Goal: Task Accomplishment & Management: Manage account settings

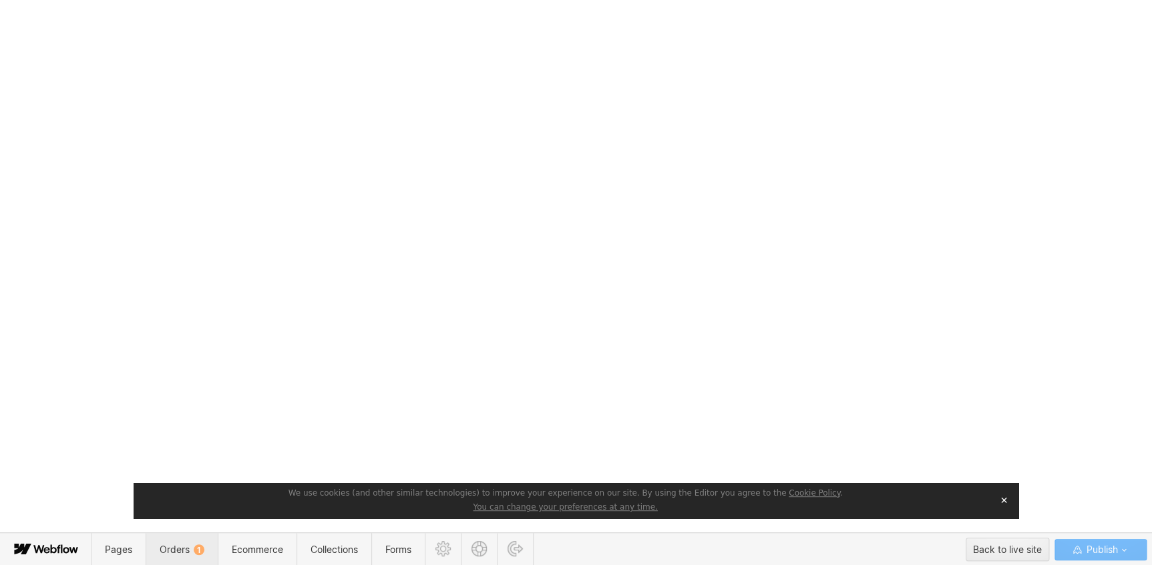
click at [176, 553] on span "Orders 1" at bounding box center [182, 549] width 45 height 11
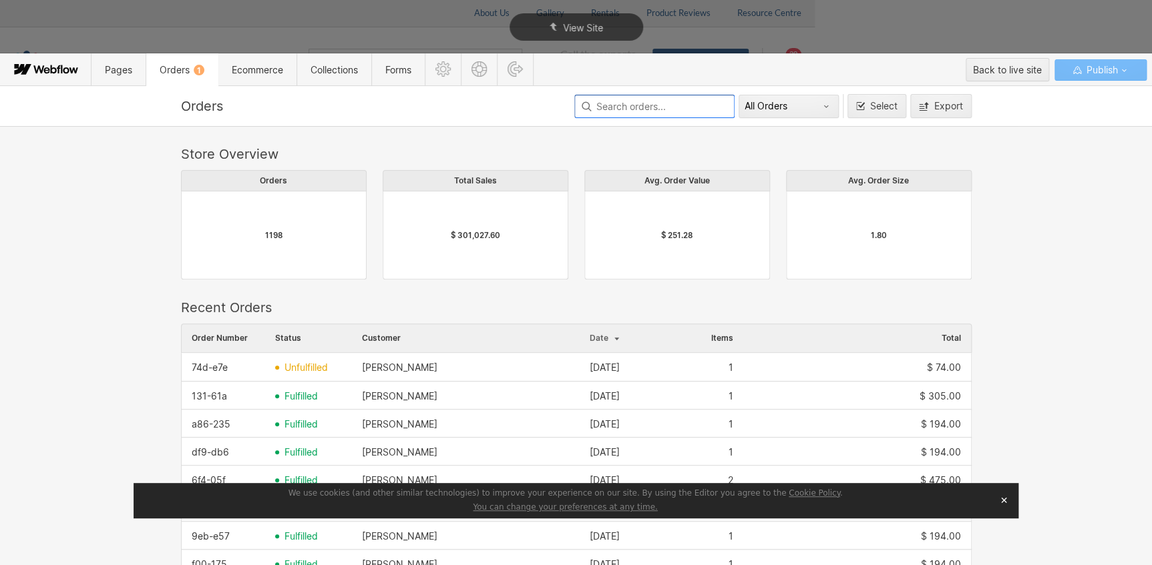
scroll to position [721, 781]
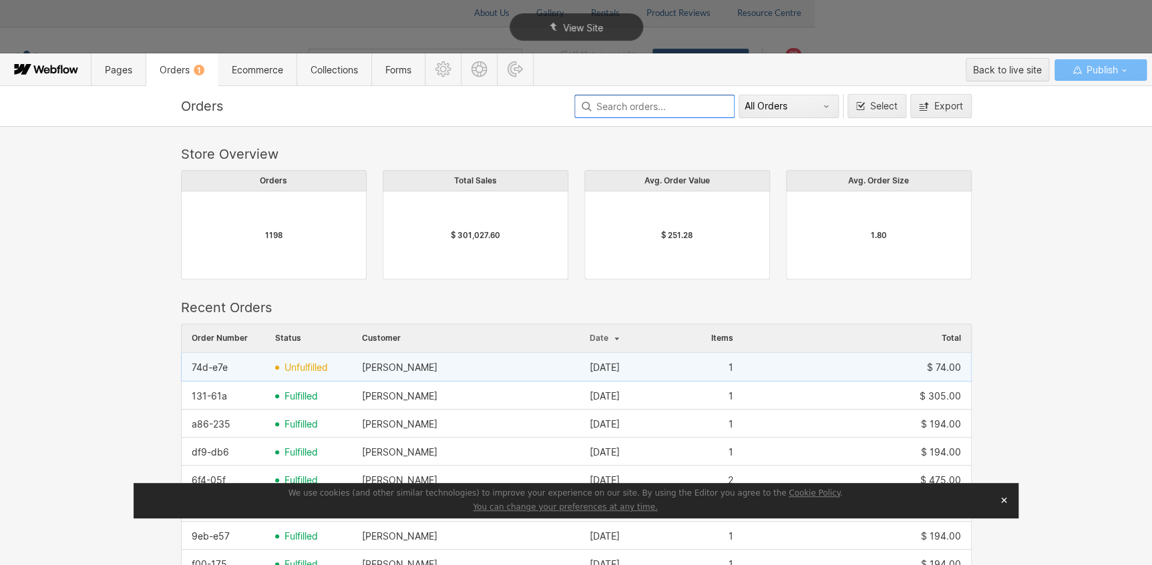
click at [304, 368] on span "unfulfilled" at bounding box center [305, 367] width 43 height 11
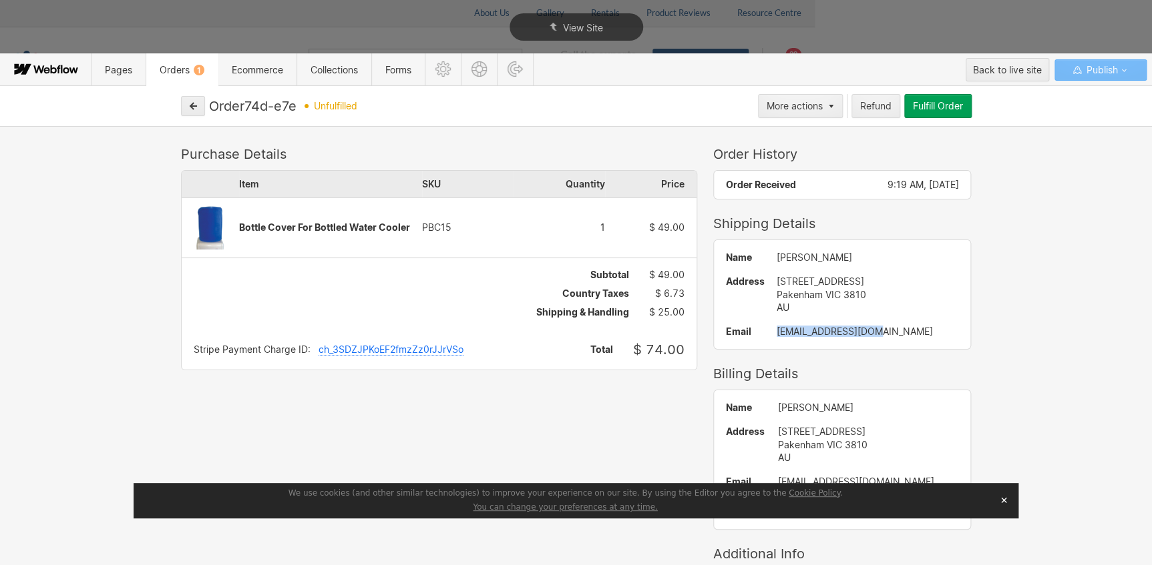
drag, startPoint x: 848, startPoint y: 332, endPoint x: 754, endPoint y: 334, distance: 94.1
click at [776, 333] on div "ncashin@hotmail.com" at bounding box center [867, 331] width 182 height 11
copy div "ncashin@hotmail.com"
click at [943, 109] on div "Fulfill Order" at bounding box center [938, 106] width 50 height 11
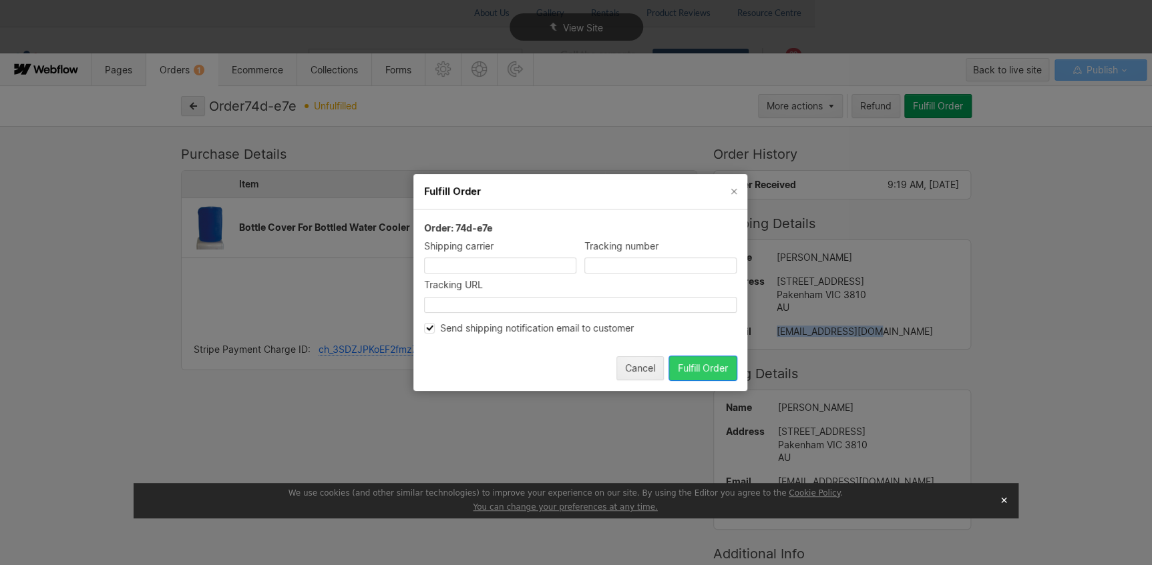
click at [680, 373] on div "Fulfill Order" at bounding box center [703, 368] width 50 height 11
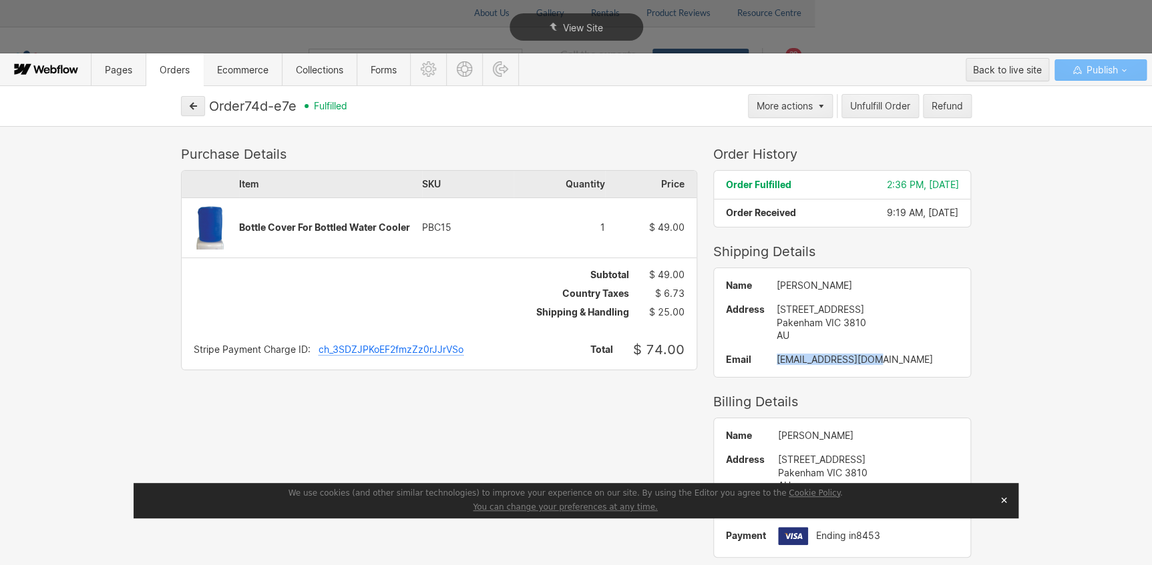
drag, startPoint x: 889, startPoint y: 34, endPoint x: 374, endPoint y: 3, distance: 515.7
click at [889, 33] on div "View Site" at bounding box center [576, 27] width 1152 height 54
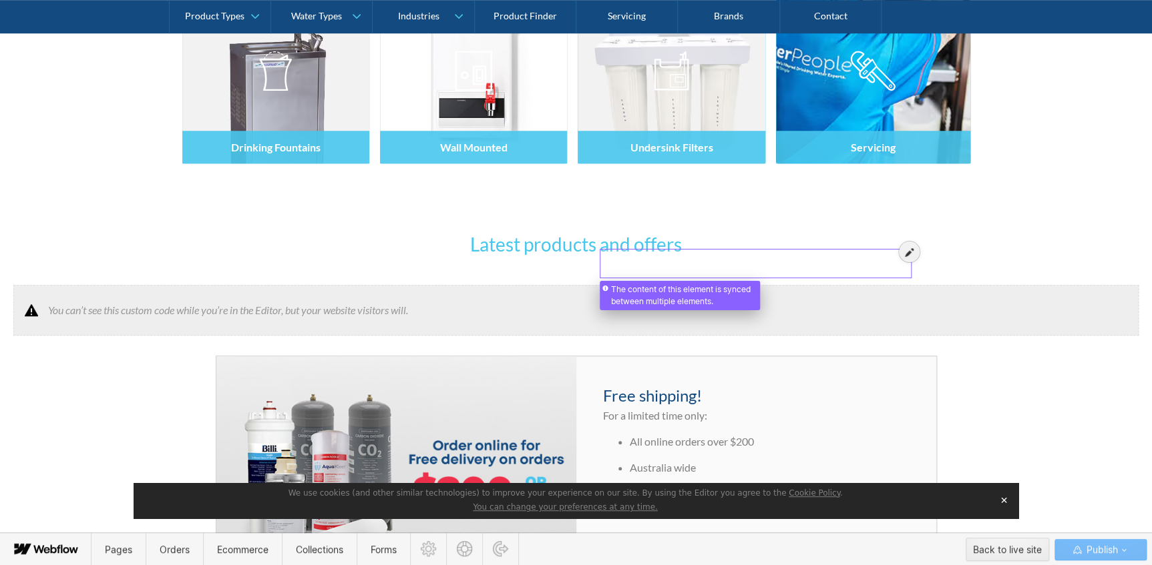
scroll to position [929, 0]
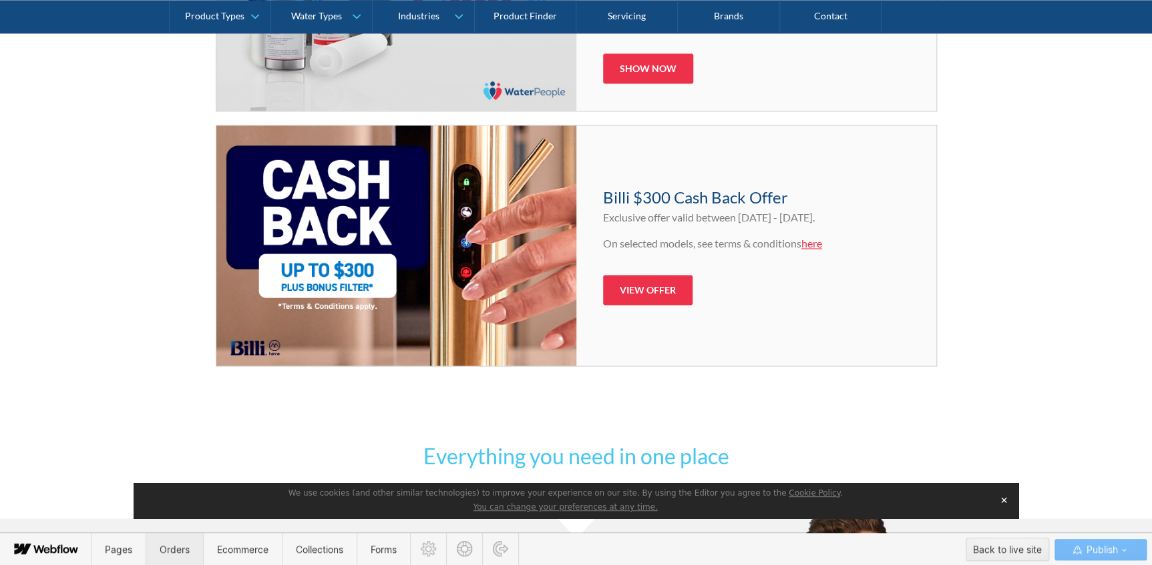
click at [168, 549] on span "Orders" at bounding box center [175, 549] width 30 height 11
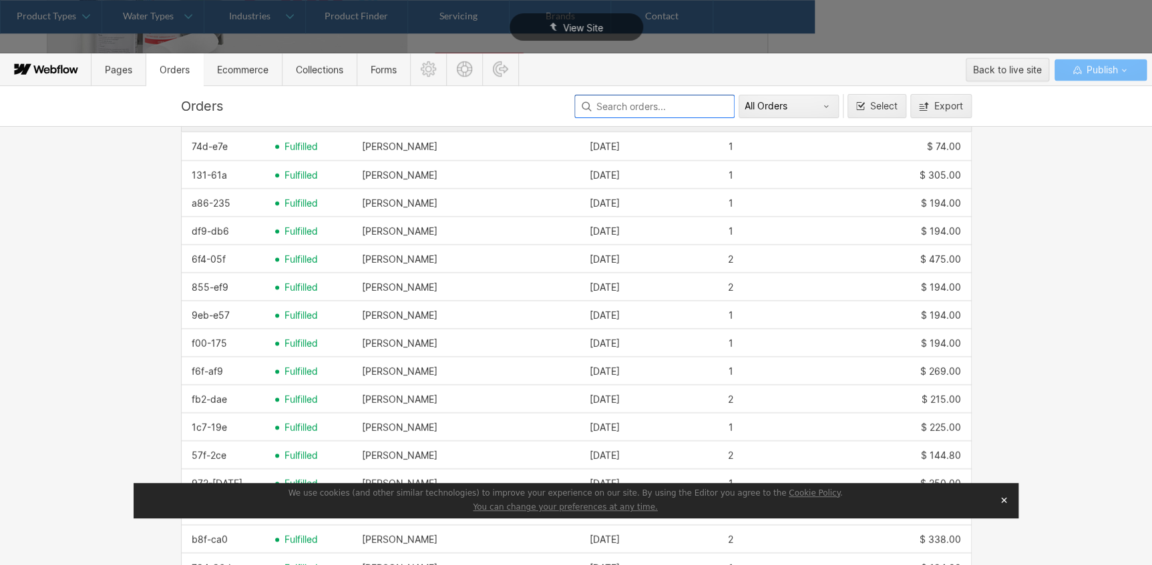
scroll to position [242, 0]
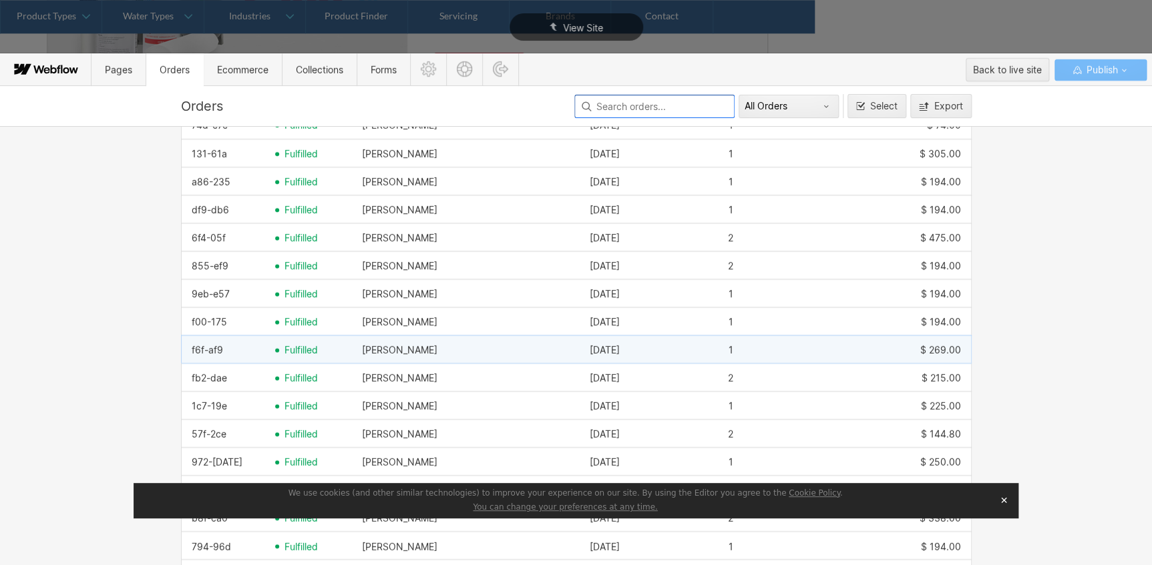
click at [374, 351] on div "[PERSON_NAME]" at bounding box center [399, 350] width 75 height 11
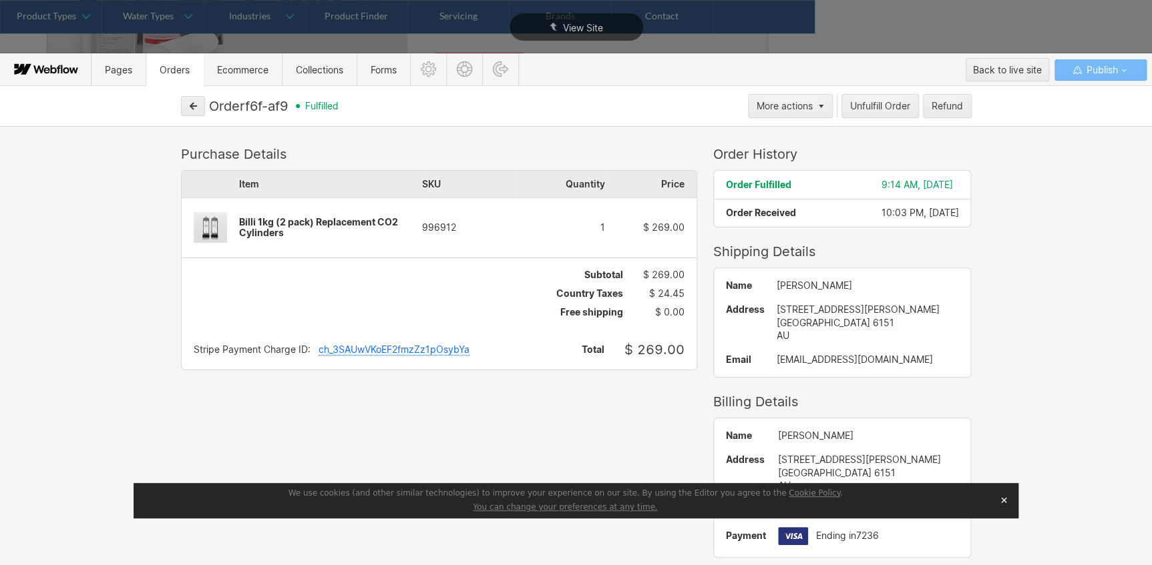
drag, startPoint x: 283, startPoint y: 231, endPoint x: 246, endPoint y: 218, distance: 39.7
click at [246, 218] on div "Billi 1kg (2 pack) Replacement CO2 Cylinders" at bounding box center [330, 227] width 183 height 21
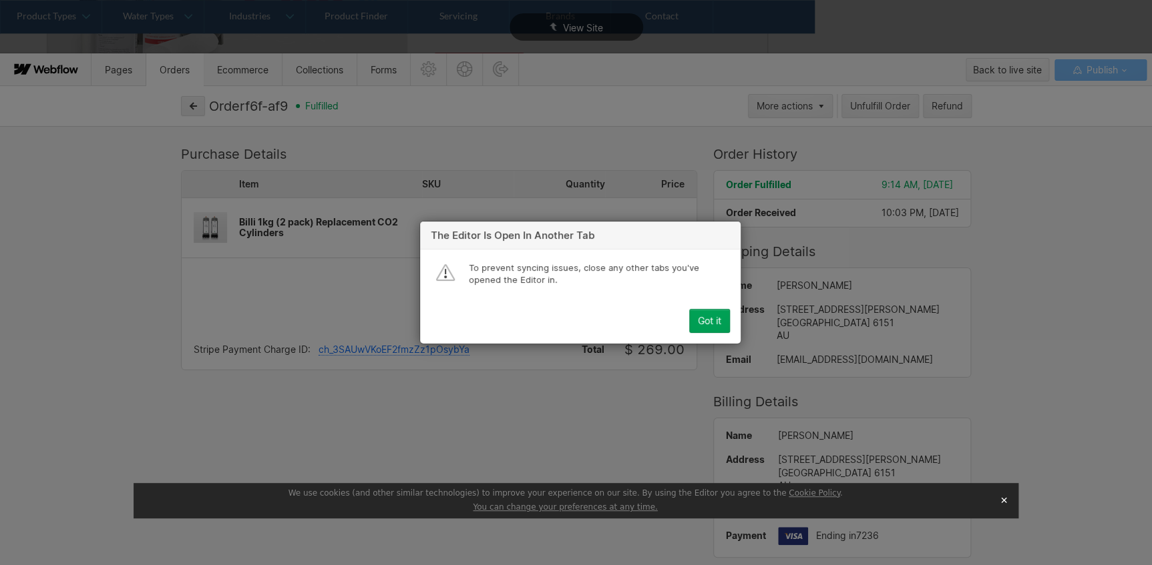
click at [704, 320] on div "Got it" at bounding box center [709, 321] width 23 height 11
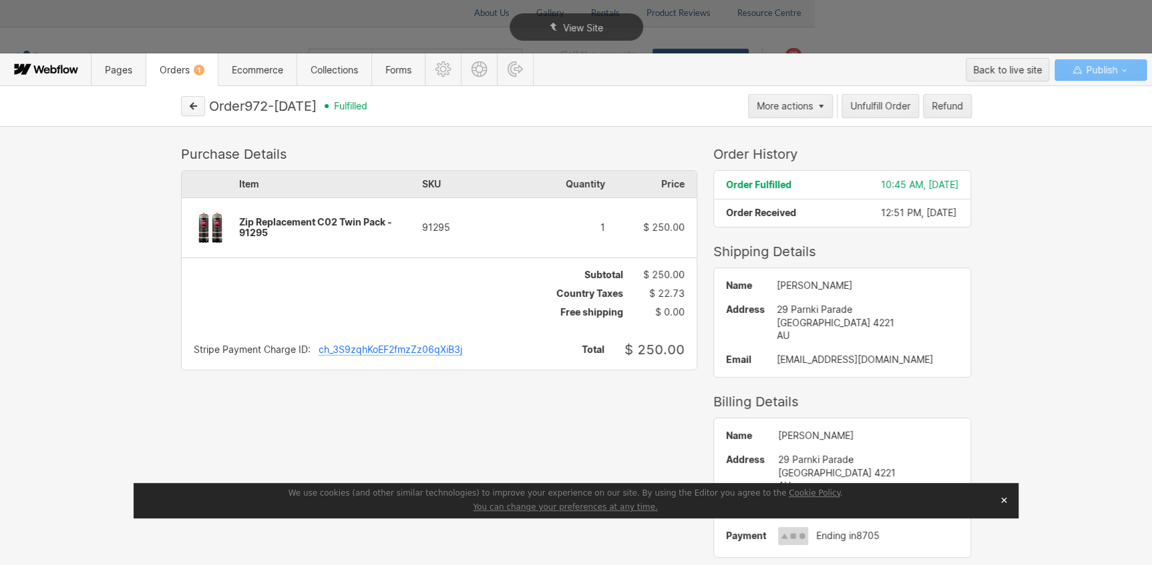
click at [195, 103] on icon "button" at bounding box center [192, 105] width 9 height 9
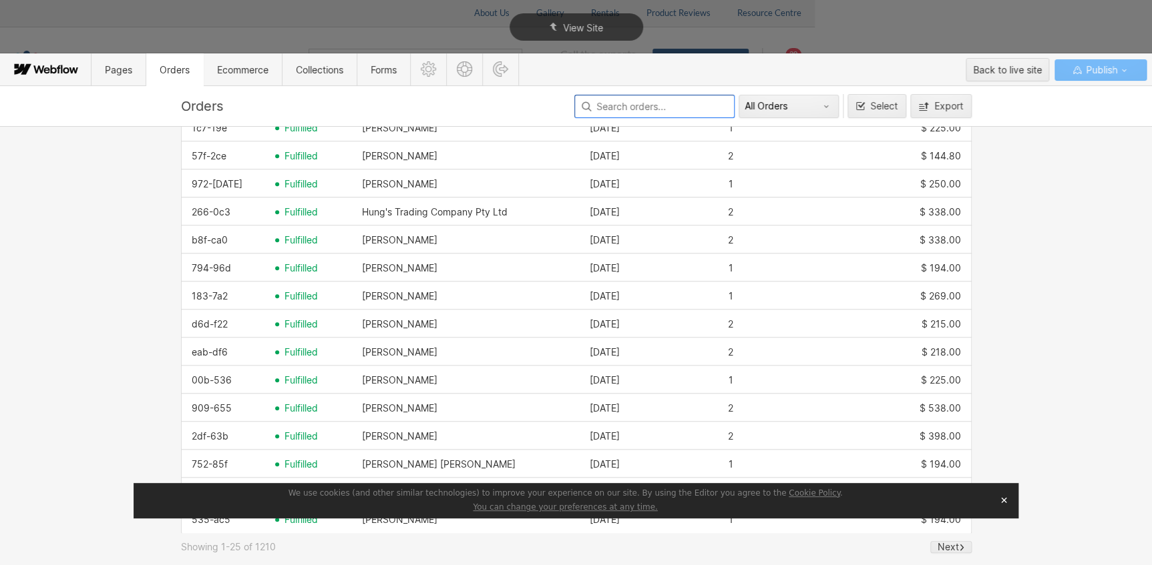
scroll to position [521, 0]
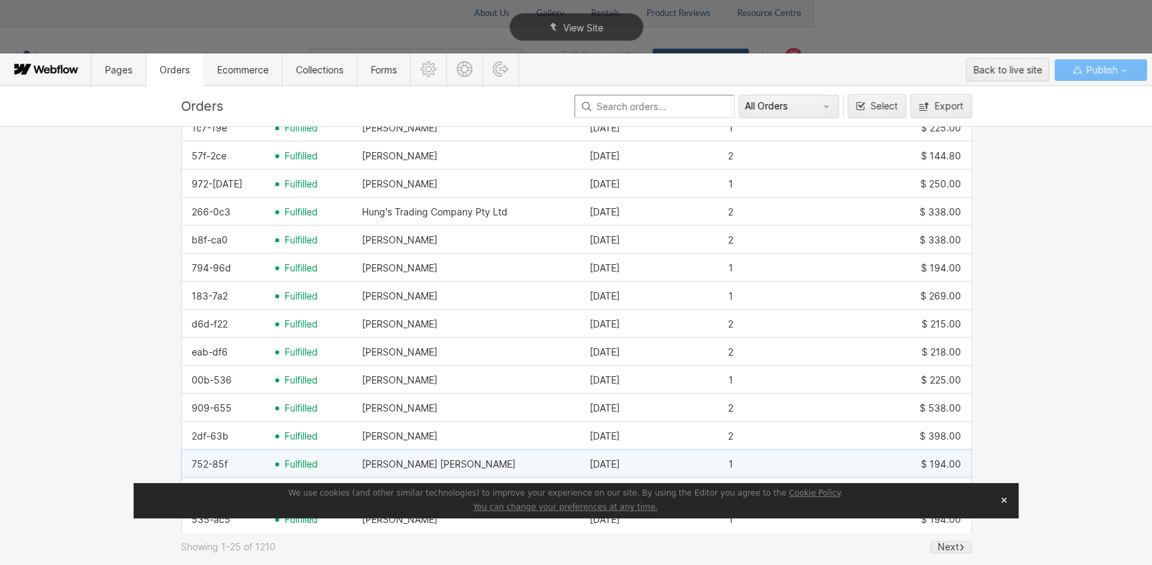
drag, startPoint x: 224, startPoint y: 459, endPoint x: 178, endPoint y: 463, distance: 46.8
click at [182, 463] on div "752-85f" at bounding box center [223, 464] width 83 height 21
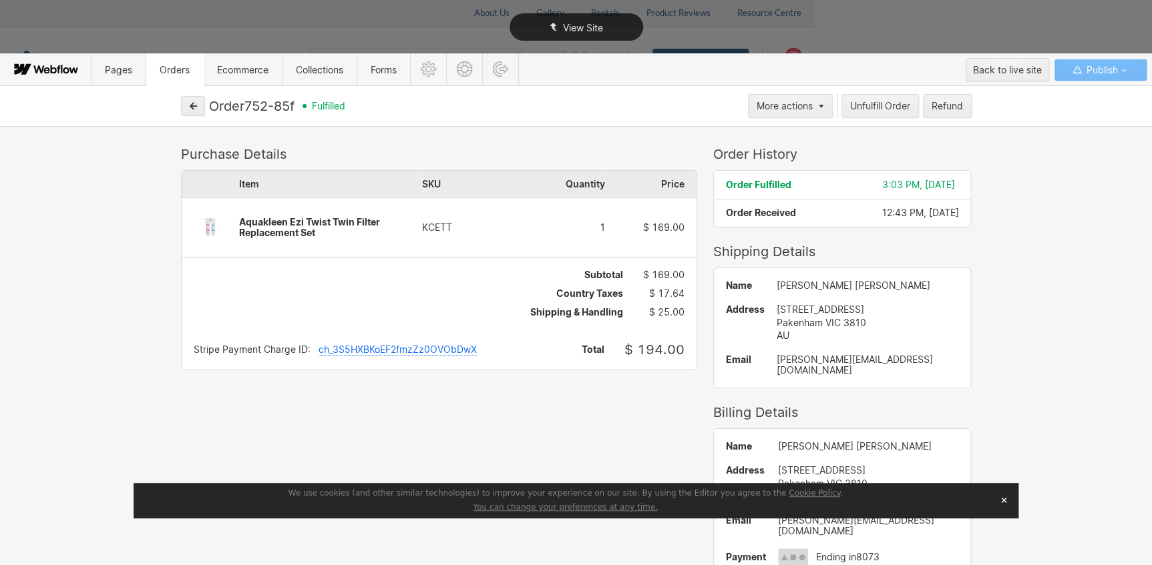
click at [381, 17] on div "View Site" at bounding box center [576, 27] width 1152 height 54
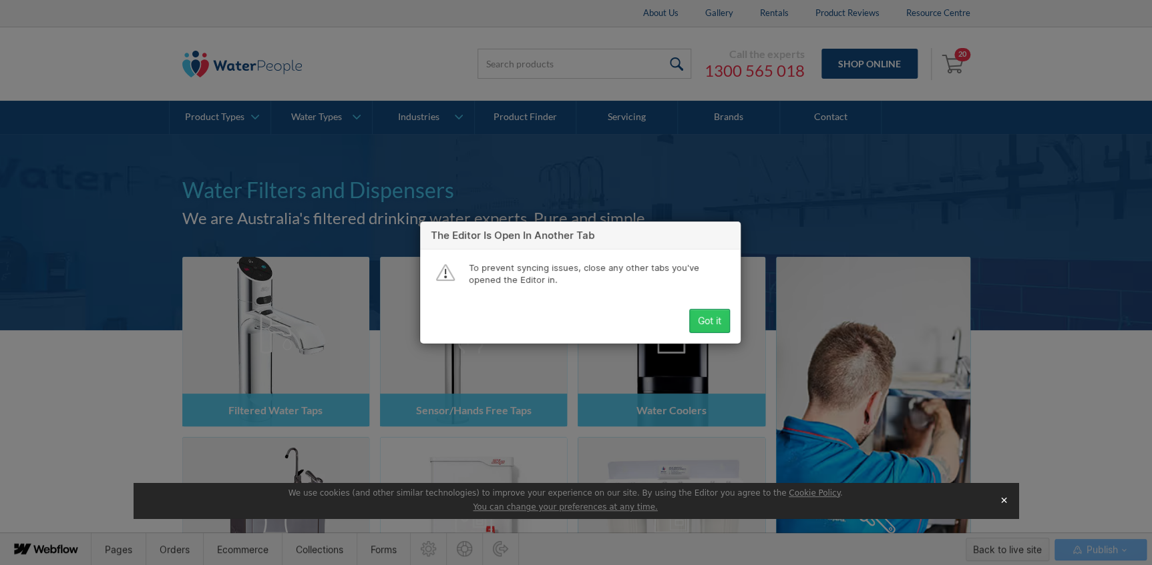
click at [706, 317] on div "Got it" at bounding box center [709, 321] width 23 height 11
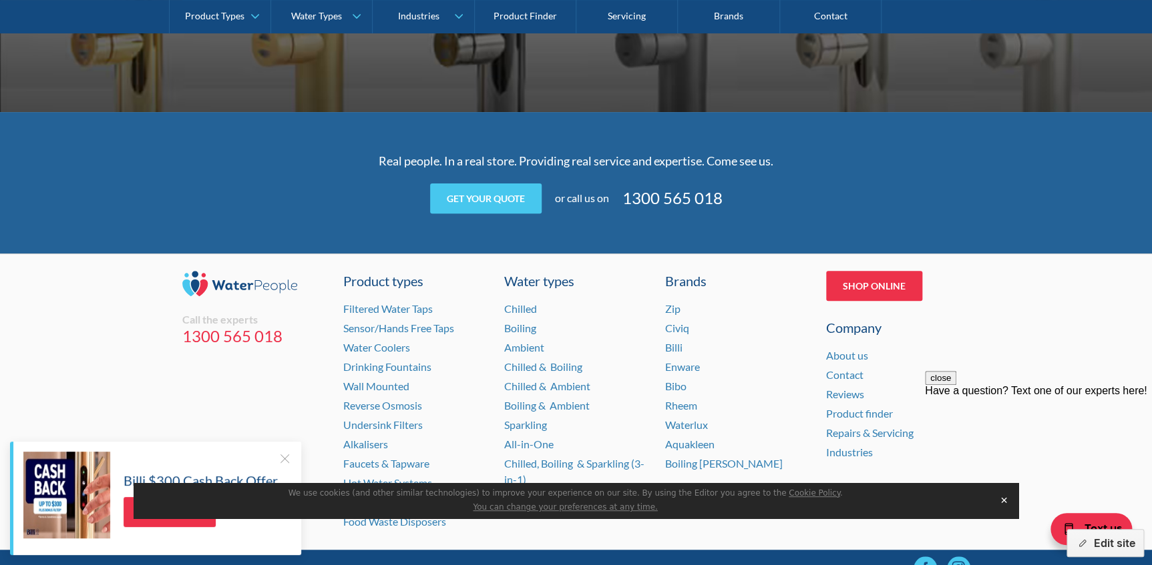
scroll to position [2740, 0]
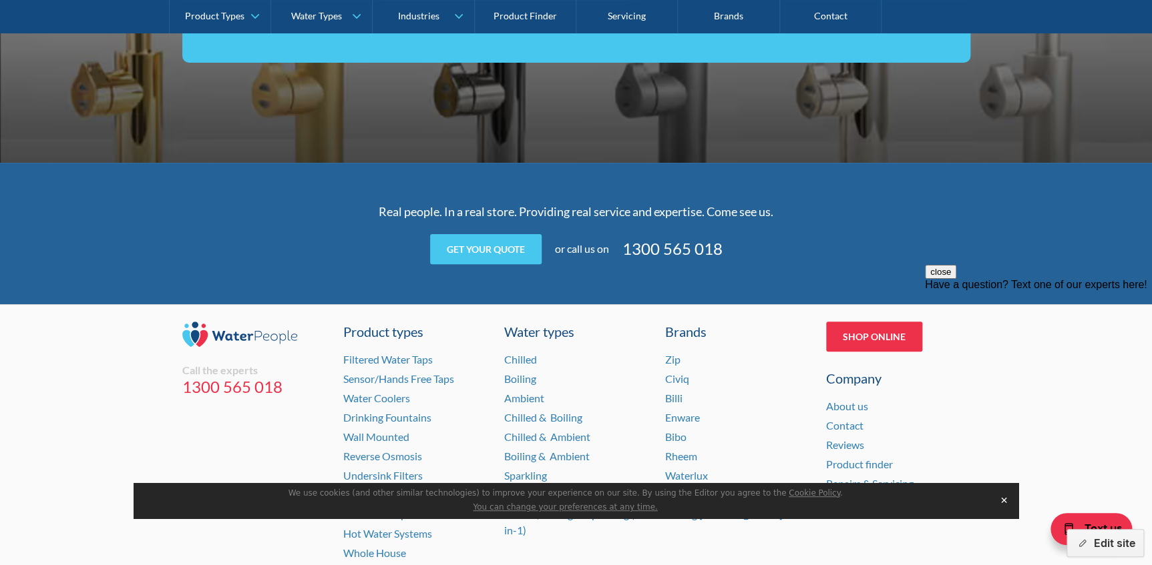
scroll to position [2740, 0]
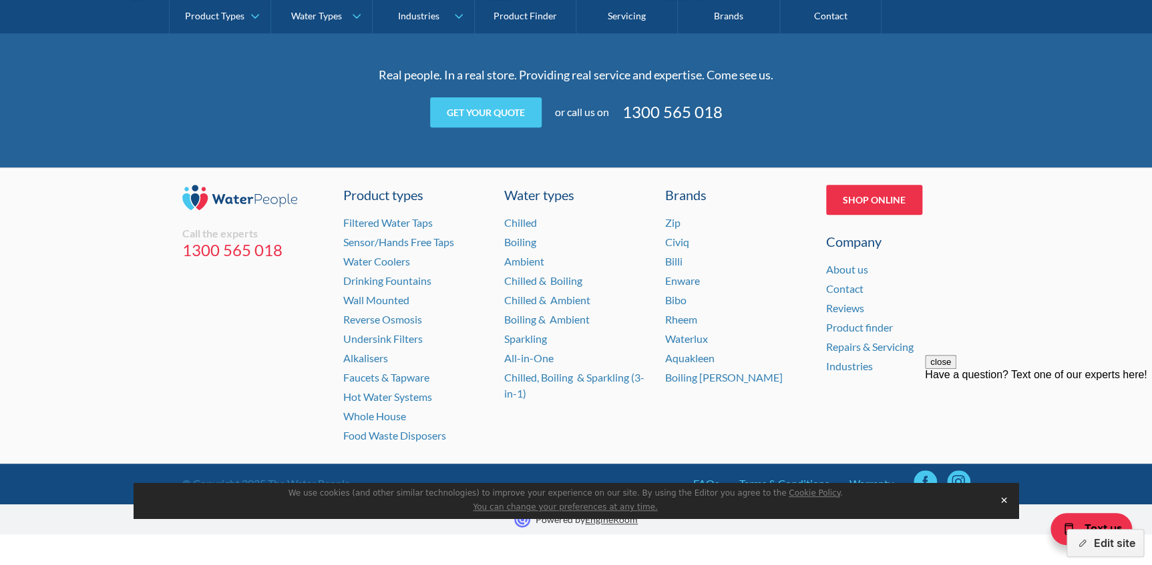
click at [1005, 501] on button "✕" at bounding box center [1003, 501] width 19 height 20
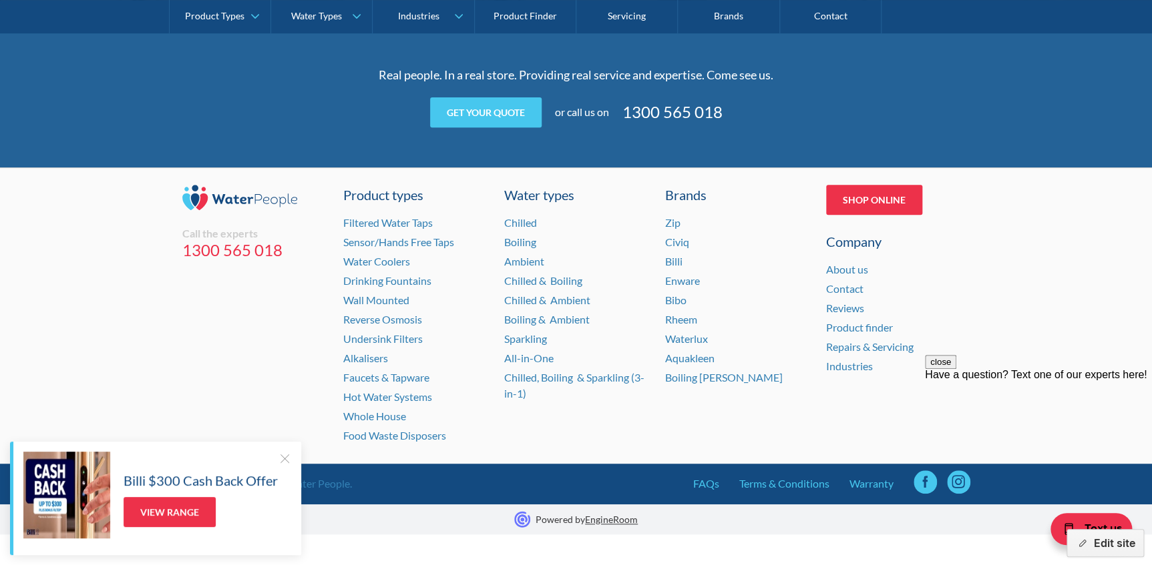
drag, startPoint x: 282, startPoint y: 455, endPoint x: 296, endPoint y: 453, distance: 14.9
click at [284, 455] on div at bounding box center [284, 458] width 13 height 13
